Goal: Information Seeking & Learning: Learn about a topic

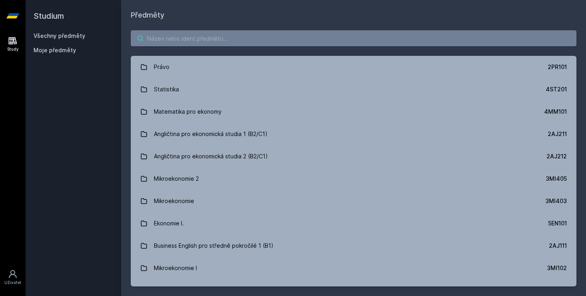
click at [249, 43] on input "search" at bounding box center [353, 38] width 445 height 16
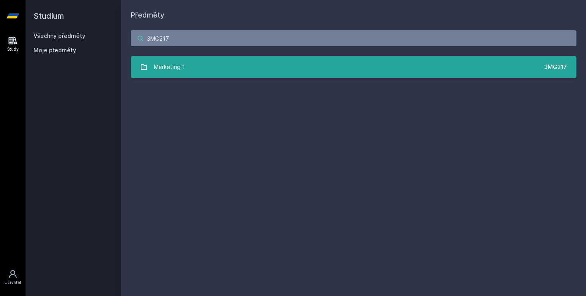
type input "3MG217"
click at [219, 71] on link "Marketing 1 3MG217" at bounding box center [353, 67] width 445 height 22
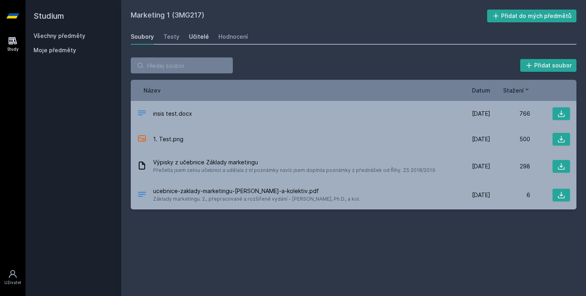
click at [192, 39] on div "Učitelé" at bounding box center [199, 37] width 20 height 8
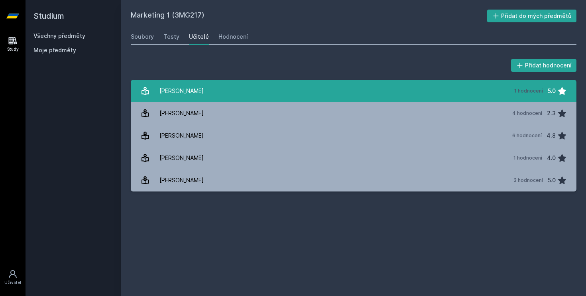
click at [227, 91] on link "[PERSON_NAME] 1 hodnocení 5.0" at bounding box center [353, 91] width 445 height 22
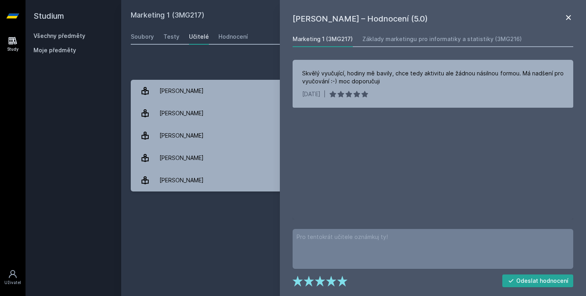
click at [566, 19] on icon at bounding box center [568, 18] width 10 height 10
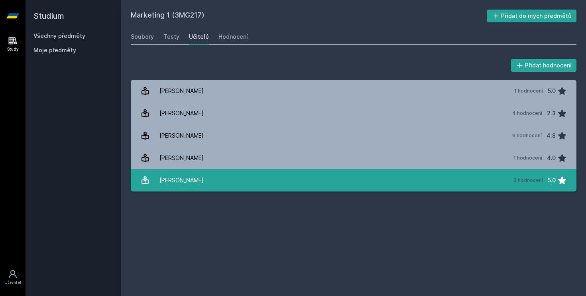
click at [253, 176] on link "[PERSON_NAME] 3 hodnocení 5.0" at bounding box center [353, 180] width 445 height 22
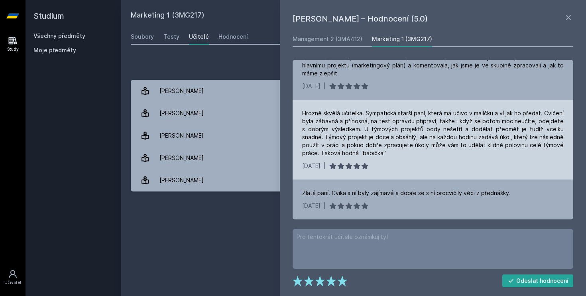
scroll to position [16, 0]
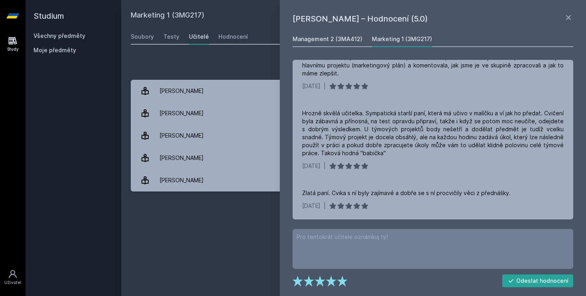
click at [349, 35] on div "Management 2 (3MA412)" at bounding box center [327, 39] width 70 height 8
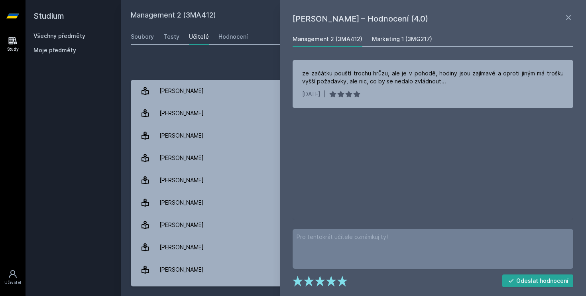
click at [404, 37] on div "Marketing 1 (3MG217)" at bounding box center [402, 39] width 60 height 8
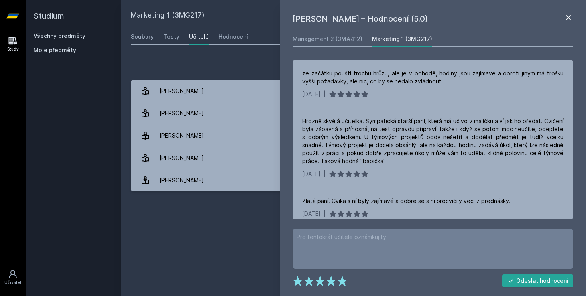
click at [563, 20] on icon at bounding box center [568, 18] width 10 height 10
